Goal: Find specific page/section: Find specific page/section

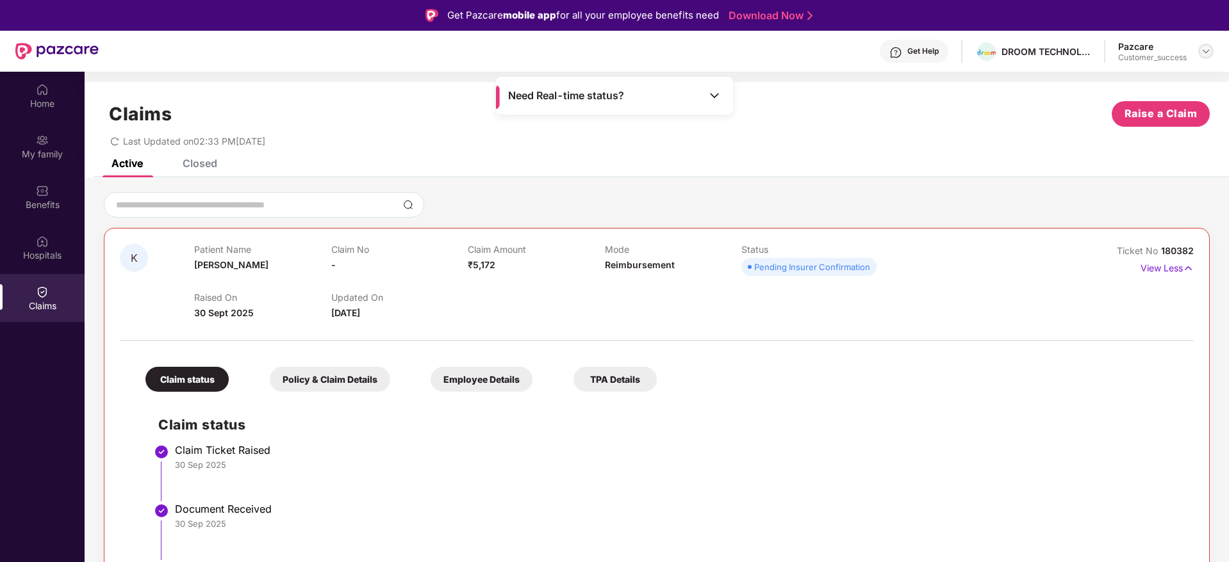
click at [1207, 53] on img at bounding box center [1205, 51] width 10 height 10
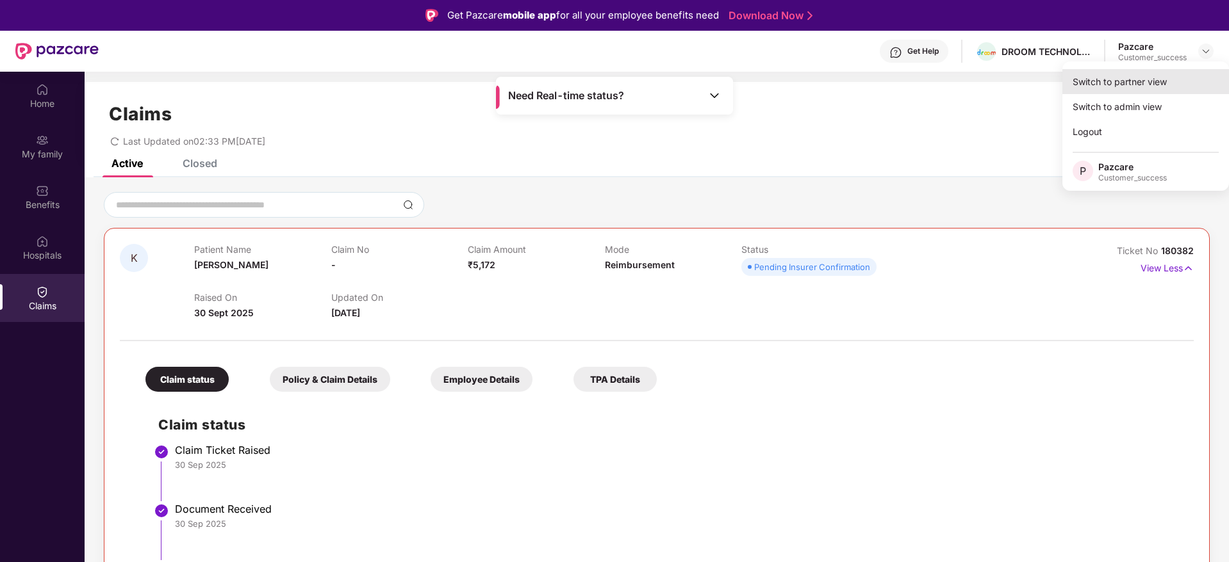
click at [1148, 78] on div "Switch to partner view" at bounding box center [1145, 81] width 167 height 25
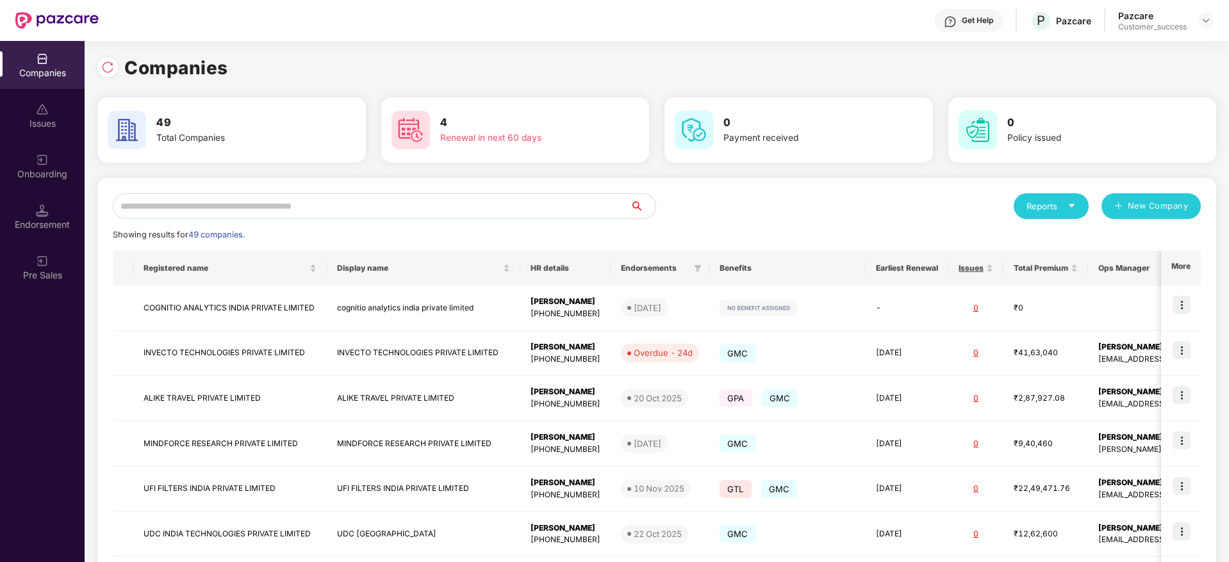
click at [302, 202] on input "text" at bounding box center [371, 206] width 517 height 26
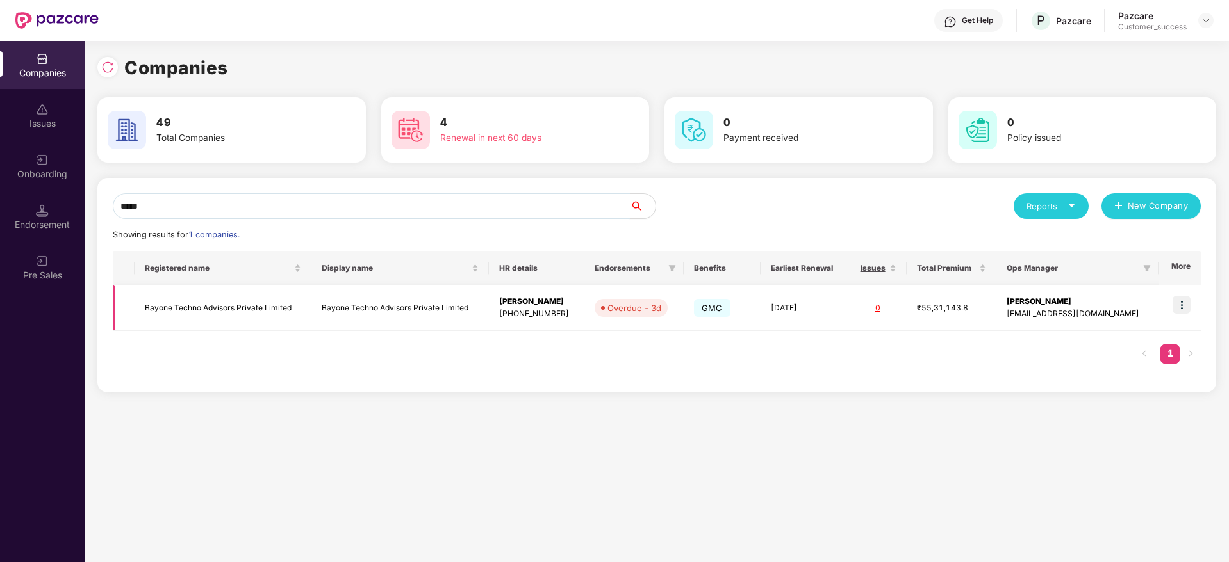
type input "*****"
click at [1183, 304] on img at bounding box center [1181, 305] width 18 height 18
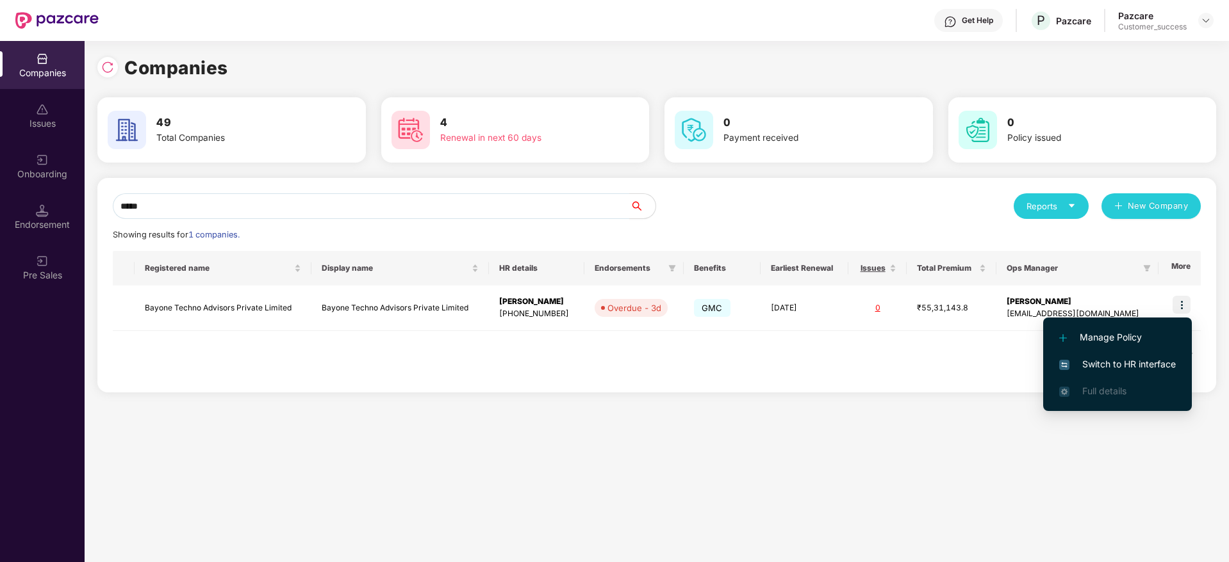
click at [1114, 365] on span "Switch to HR interface" at bounding box center [1117, 364] width 117 height 14
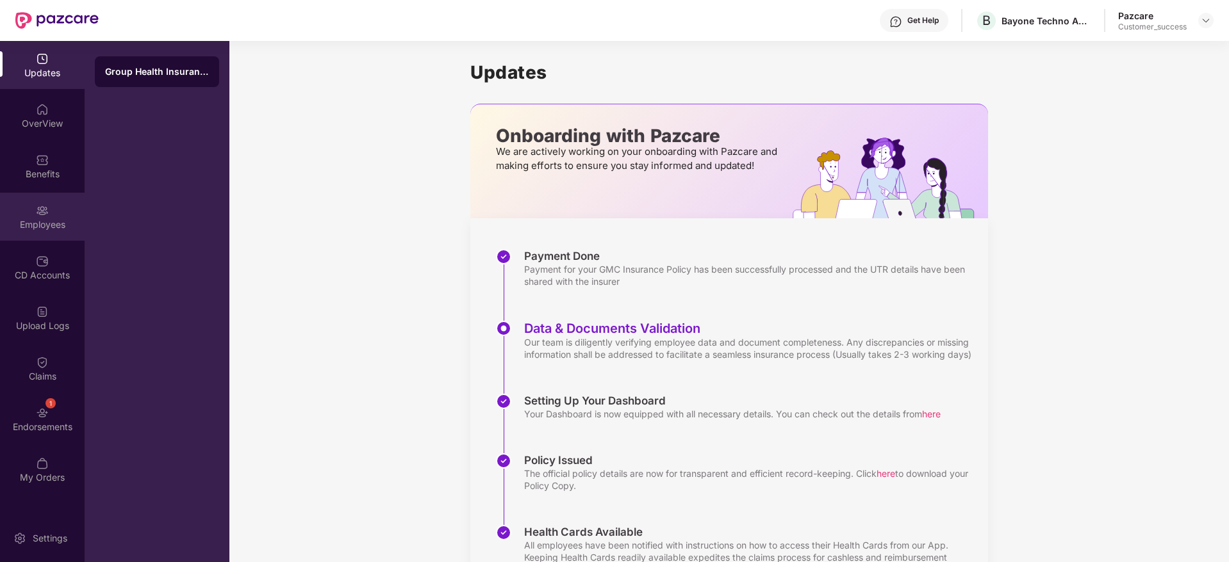
click at [33, 220] on div "Employees" at bounding box center [42, 224] width 85 height 13
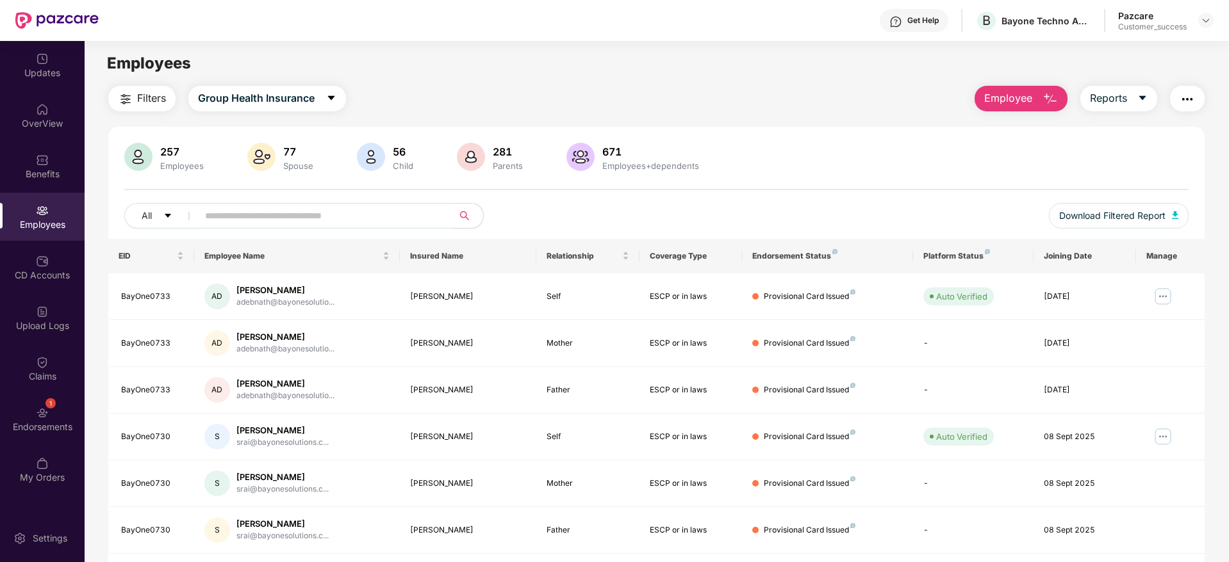
click at [245, 216] on input "text" at bounding box center [320, 215] width 230 height 19
